Goal: Task Accomplishment & Management: Manage account settings

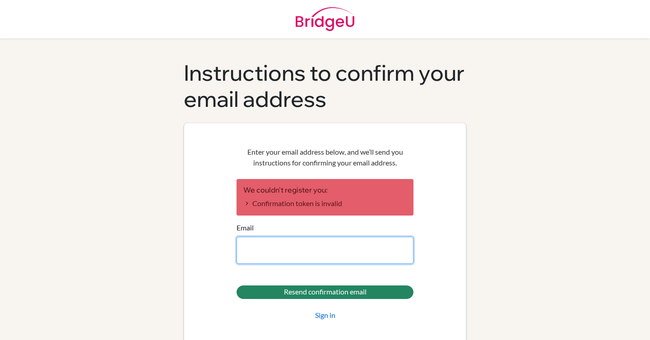
type input "[EMAIL_ADDRESS][DOMAIN_NAME]"
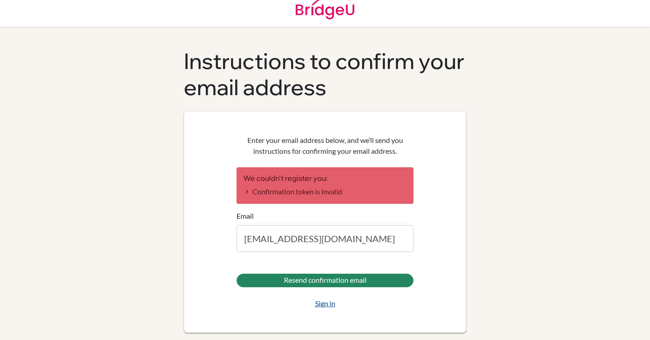
click at [324, 304] on link "Sign in" at bounding box center [325, 303] width 20 height 11
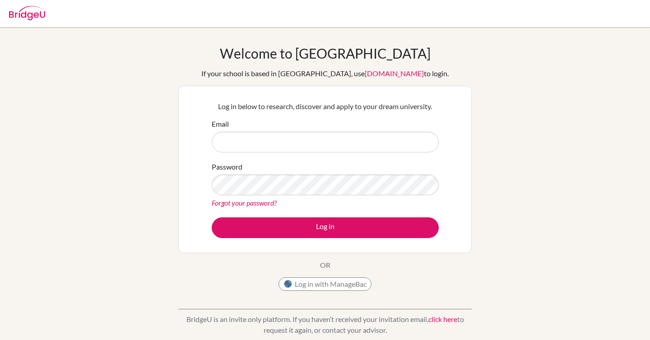
type input "[EMAIL_ADDRESS][DOMAIN_NAME]"
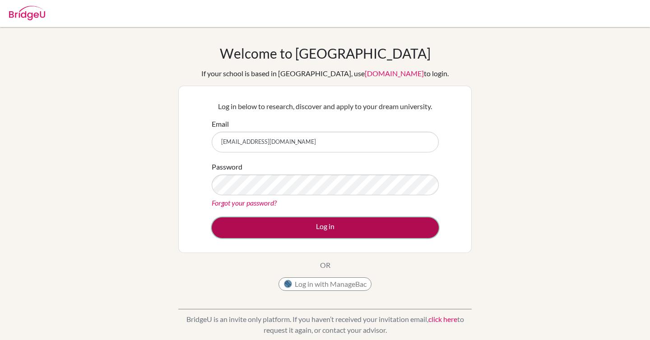
click at [280, 220] on button "Log in" at bounding box center [325, 228] width 227 height 21
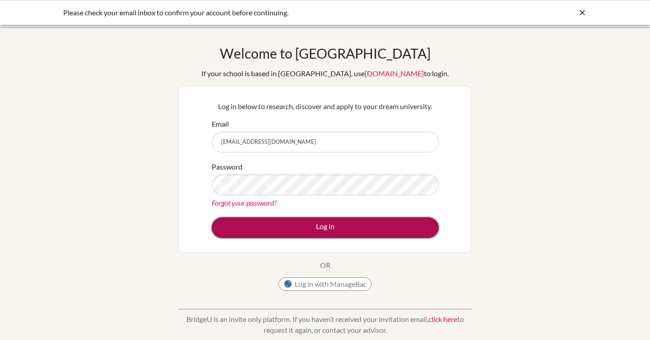
click at [269, 228] on button "Log in" at bounding box center [325, 228] width 227 height 21
click at [308, 225] on button "Log in" at bounding box center [325, 228] width 227 height 21
click at [322, 233] on button "Log in" at bounding box center [325, 228] width 227 height 21
click at [296, 228] on button "Log in" at bounding box center [325, 228] width 227 height 21
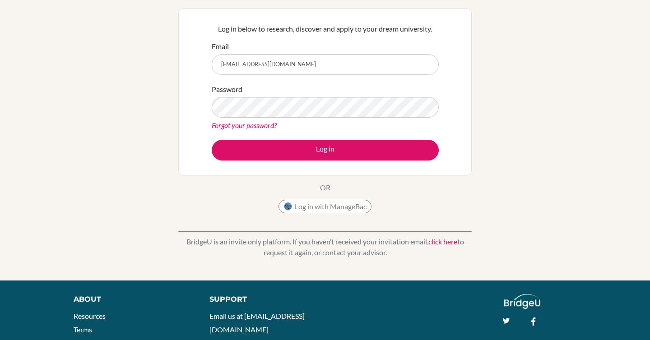
scroll to position [79, 0]
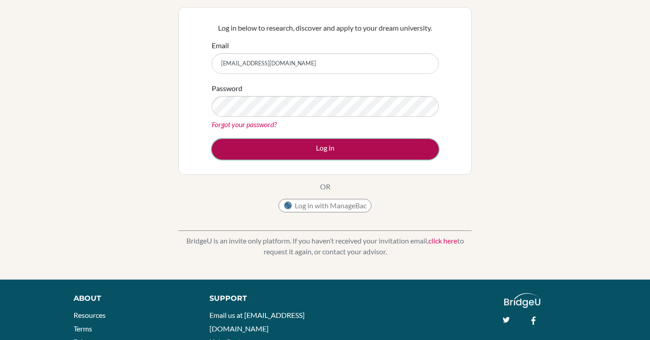
click at [296, 147] on button "Log in" at bounding box center [325, 149] width 227 height 21
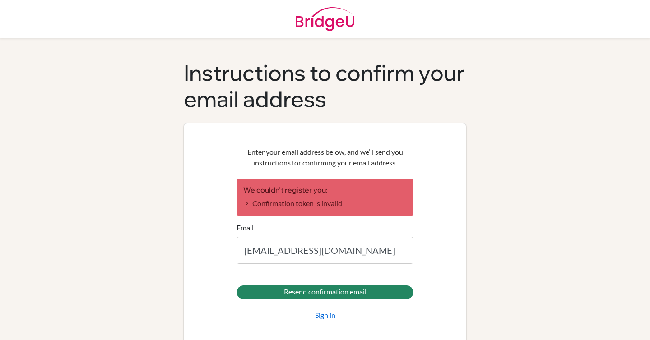
click at [297, 251] on input "[EMAIL_ADDRESS][DOMAIN_NAME]" at bounding box center [324, 250] width 177 height 27
click at [320, 251] on input "aa.albokhari@gmail.com" at bounding box center [324, 250] width 177 height 27
type input "[EMAIL_ADDRESS][DOMAIN_NAME]"
click at [326, 314] on link "Sign in" at bounding box center [325, 315] width 20 height 11
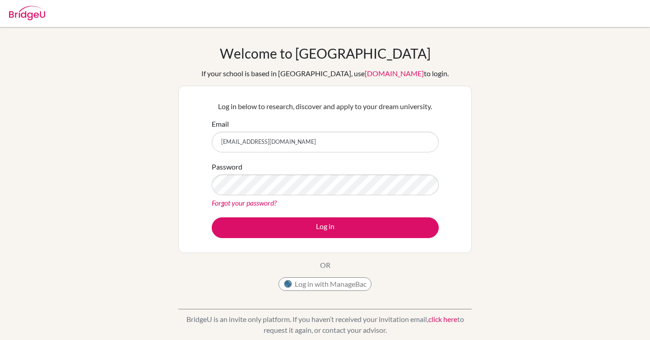
type input "[EMAIL_ADDRESS][DOMAIN_NAME]"
drag, startPoint x: 296, startPoint y: 142, endPoint x: 172, endPoint y: 141, distance: 124.1
click at [172, 141] on div "Welcome to [GEOGRAPHIC_DATA] If your school is based in [GEOGRAPHIC_DATA], use …" at bounding box center [325, 192] width 650 height 295
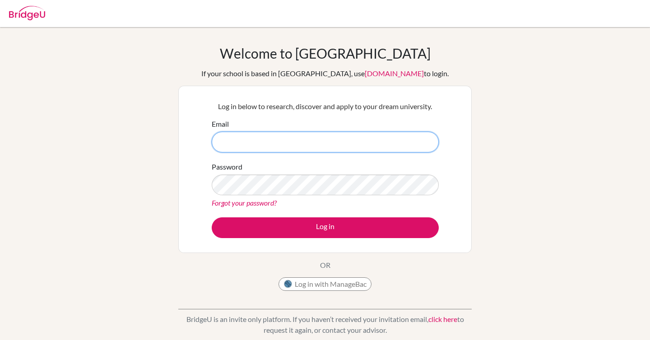
type input "[EMAIL_ADDRESS][DOMAIN_NAME]"
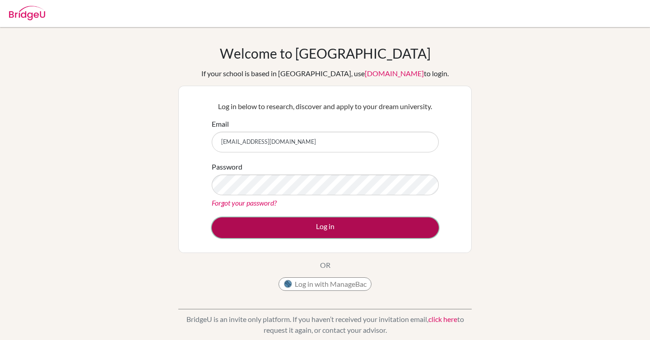
click at [260, 219] on button "Log in" at bounding box center [325, 228] width 227 height 21
